Goal: Transaction & Acquisition: Purchase product/service

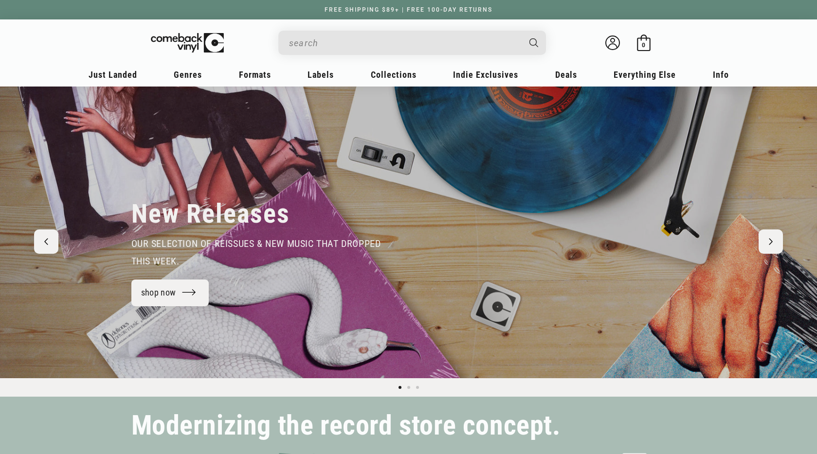
click at [392, 41] on input "Search" at bounding box center [404, 43] width 231 height 20
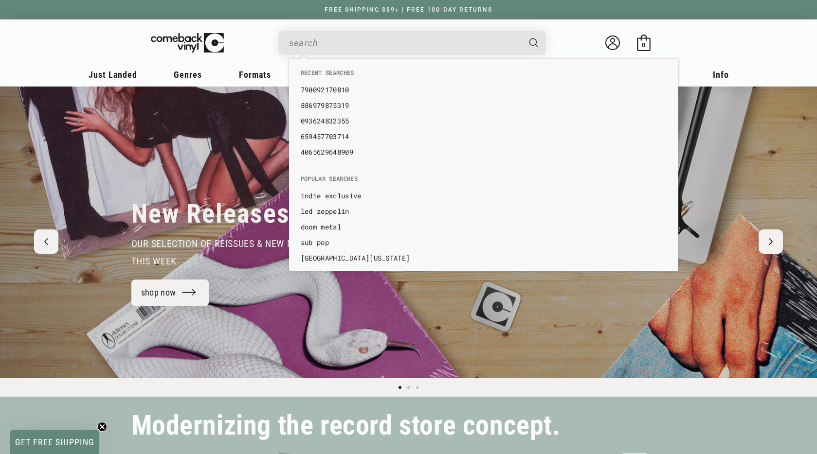
paste input "190296300707"
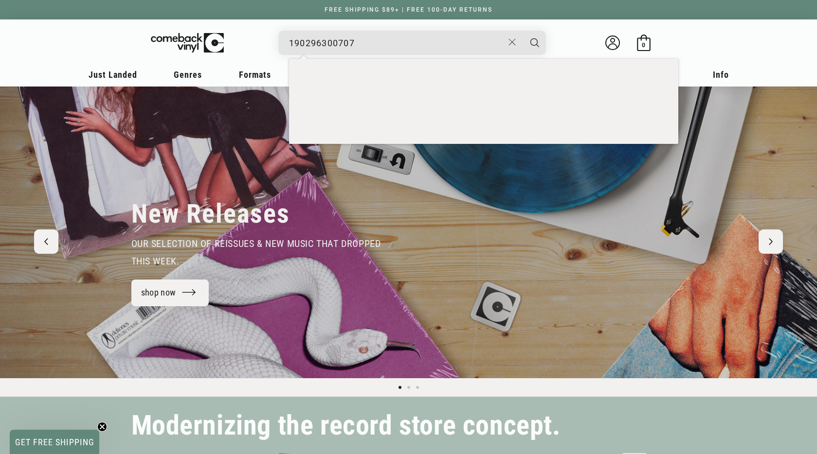
type input "190296300707"
click at [523, 31] on button "Search" at bounding box center [535, 43] width 24 height 24
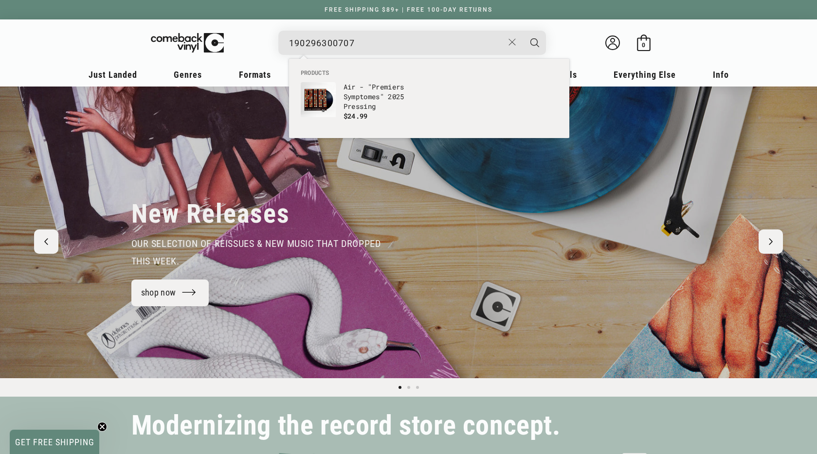
click at [433, 94] on ul "Products Air - "Premiers Symptomes" 2025 Pressing $24.99" at bounding box center [429, 104] width 280 height 70
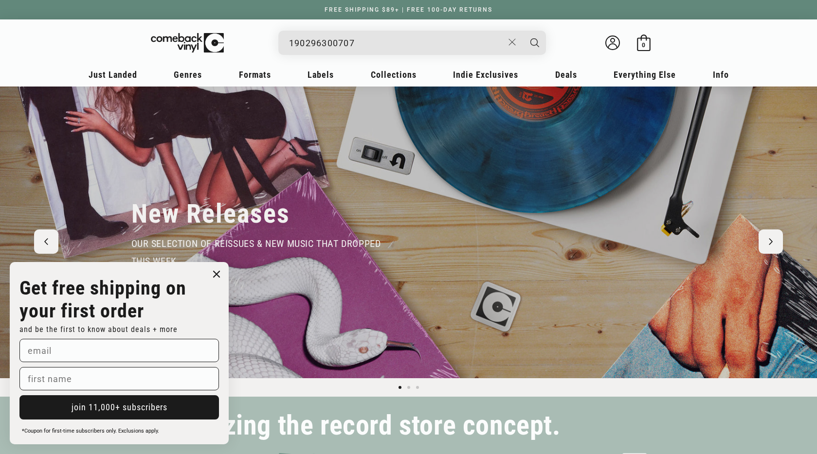
drag, startPoint x: 451, startPoint y: 40, endPoint x: 425, endPoint y: 53, distance: 28.5
click at [451, 40] on input "190296300707" at bounding box center [396, 43] width 215 height 20
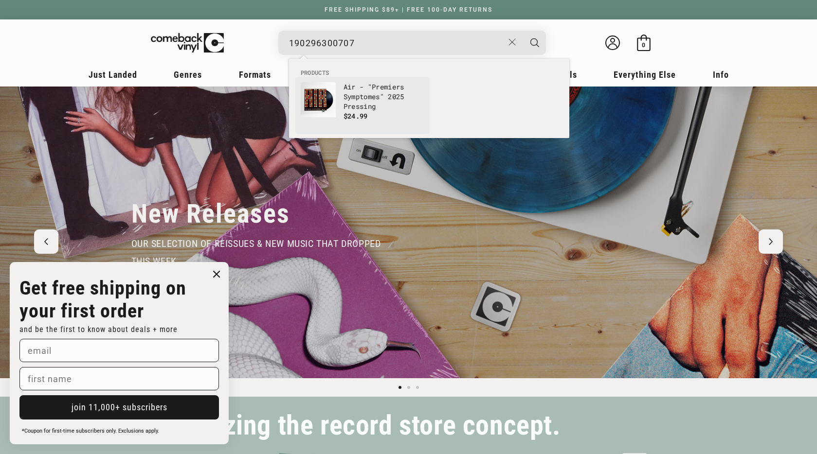
click at [345, 95] on p "Air - "Premiers Symptomes" 2025 Pressing" at bounding box center [384, 96] width 81 height 29
